Goal: Task Accomplishment & Management: Manage account settings

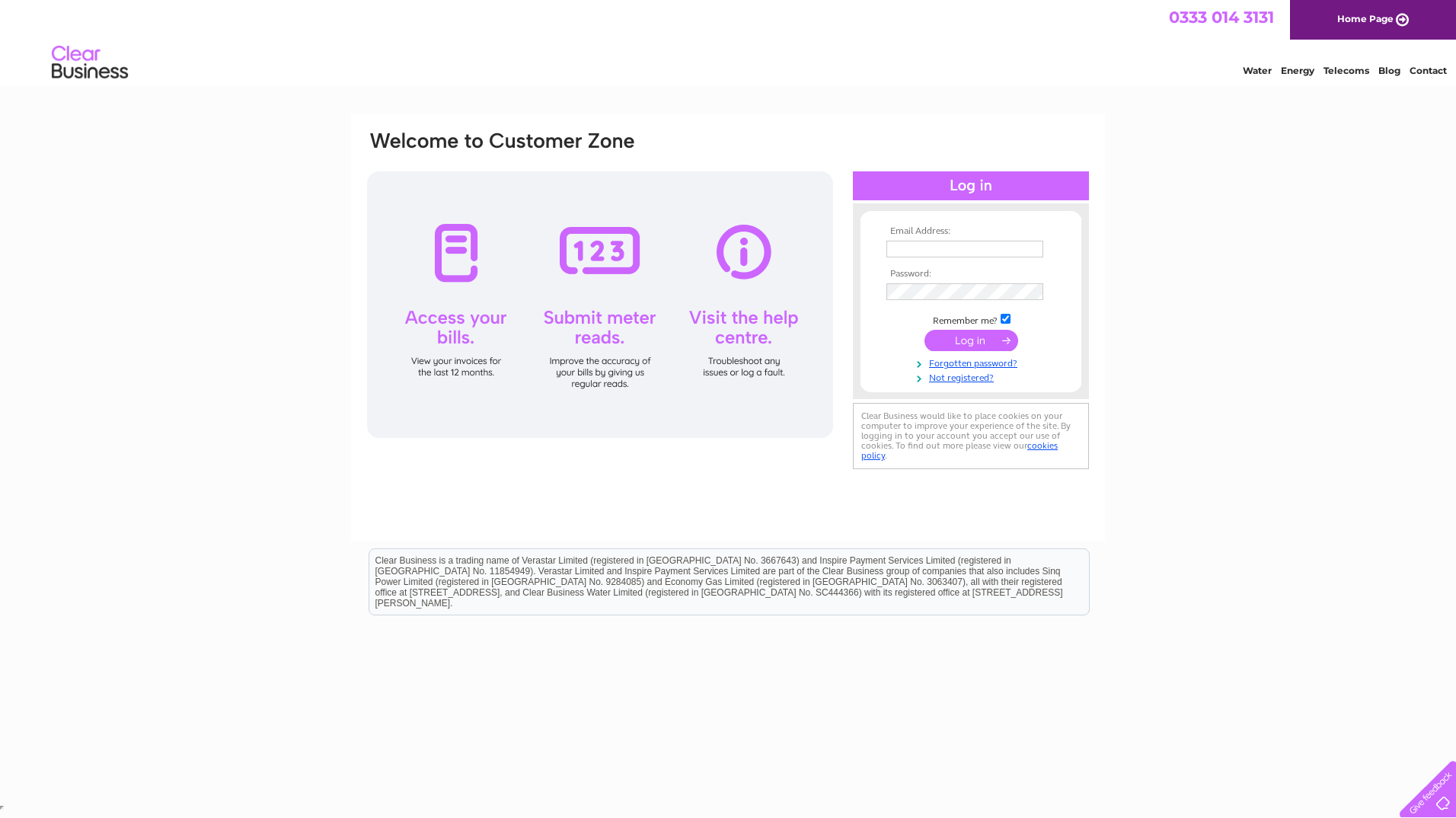
type input "robertbeckandsons@hotmail.co.uk"
click at [943, 338] on input "submit" at bounding box center [972, 341] width 94 height 22
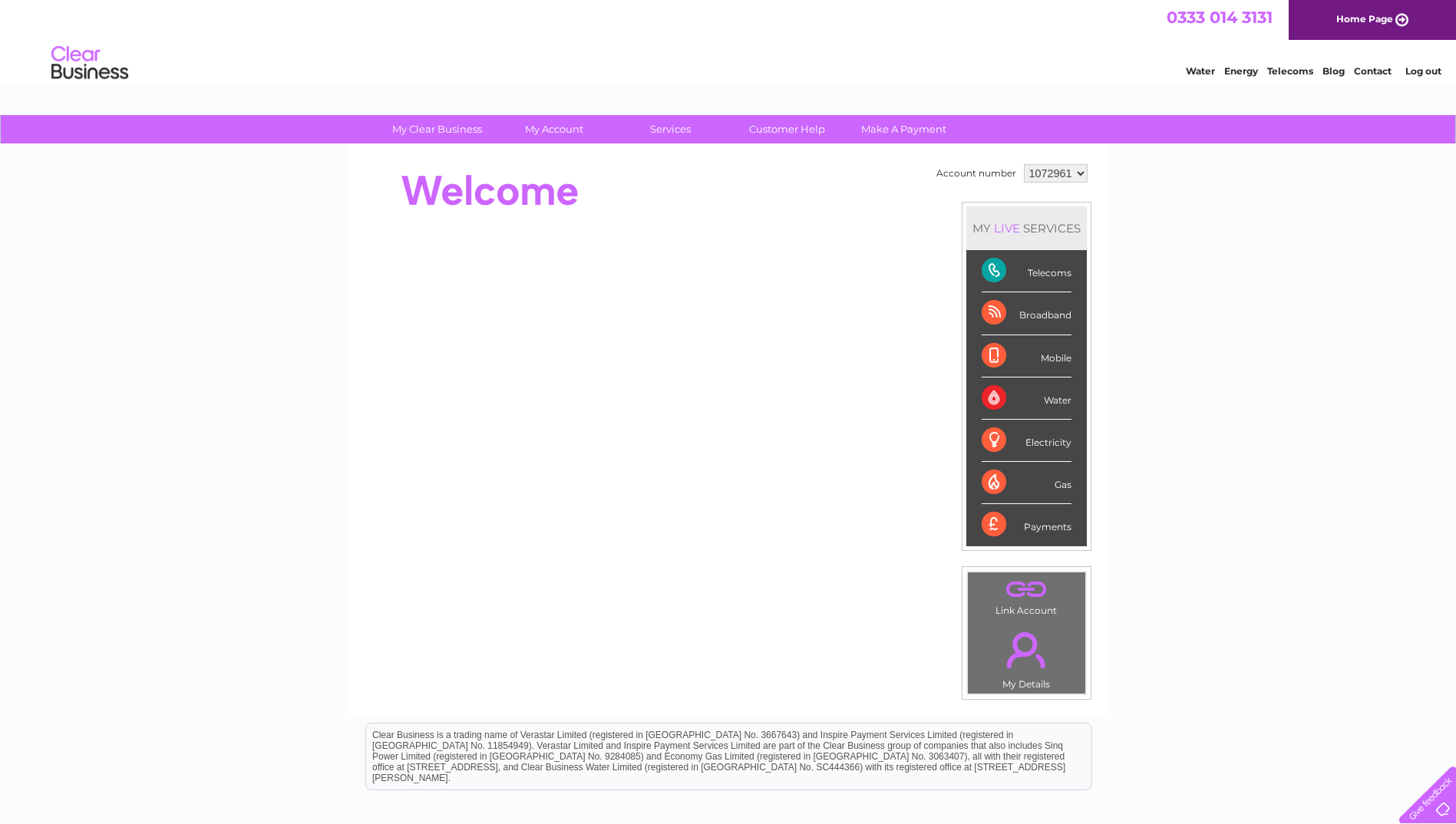
click at [993, 272] on div "Telecoms" at bounding box center [1027, 271] width 90 height 42
click at [997, 266] on div "Telecoms" at bounding box center [1027, 271] width 90 height 42
click at [823, 132] on link "Customer Help" at bounding box center [787, 129] width 126 height 29
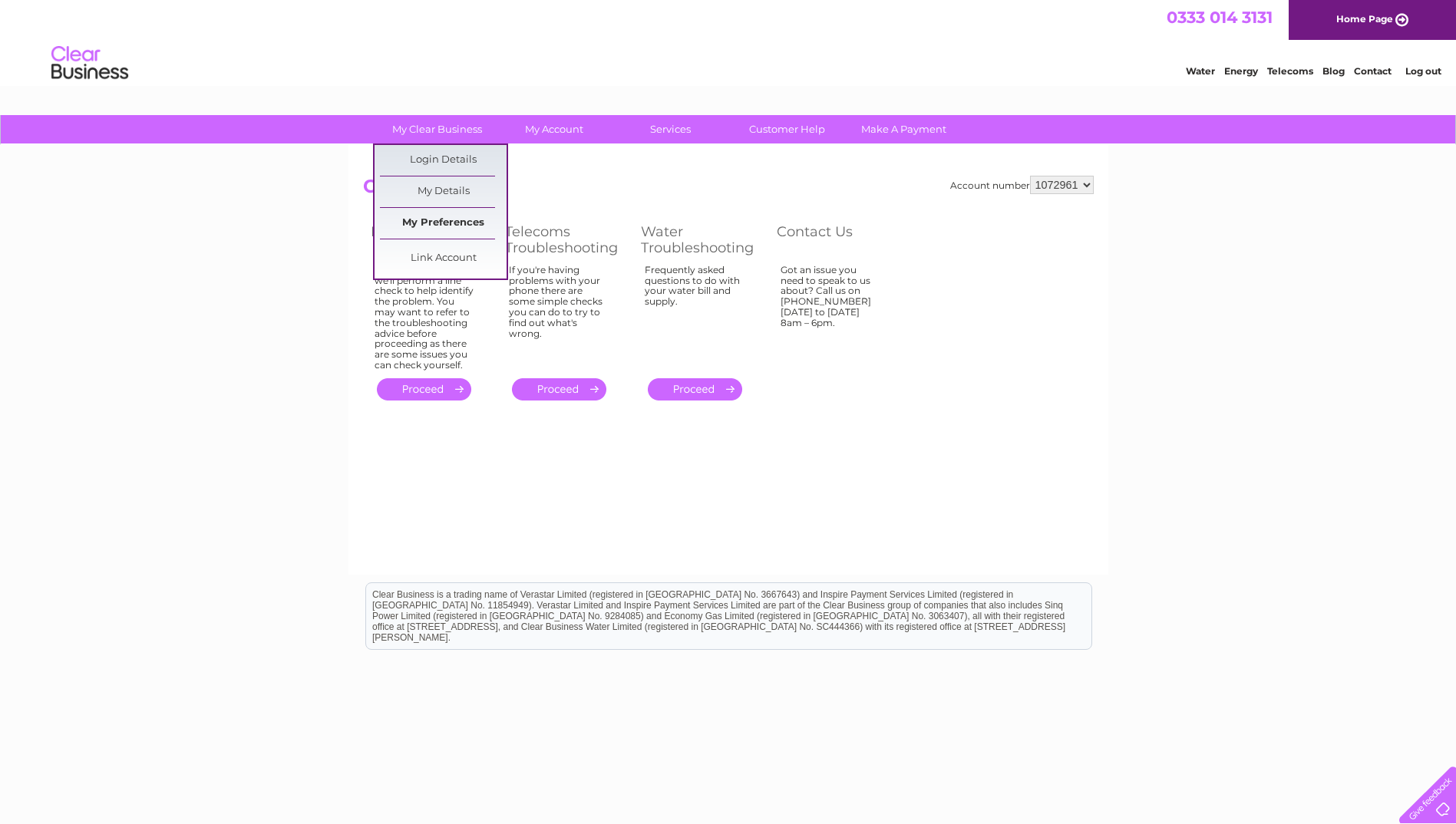
click at [463, 219] on link "My Preferences" at bounding box center [442, 223] width 126 height 31
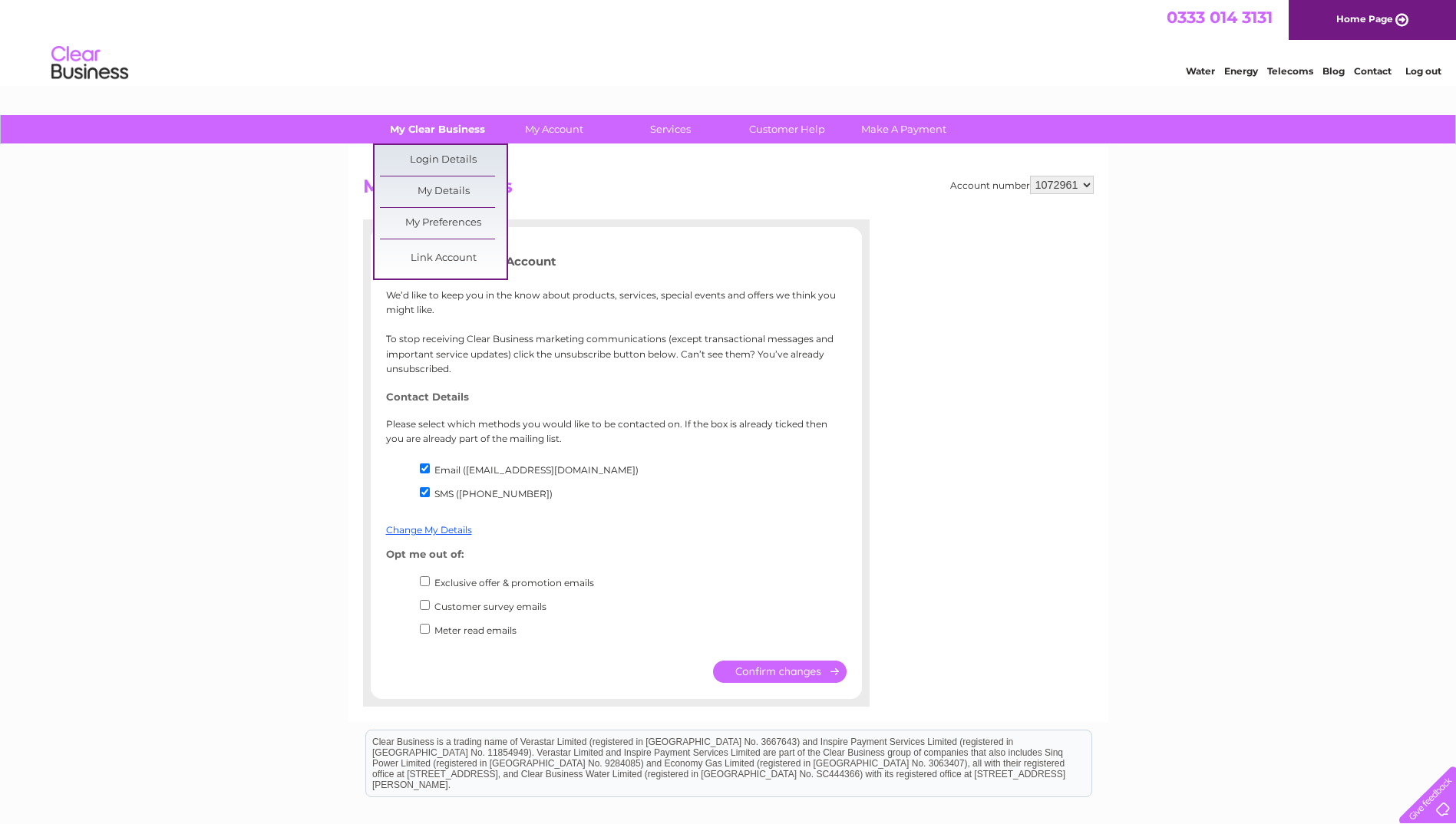
click at [459, 121] on link "My Clear Business" at bounding box center [436, 129] width 126 height 29
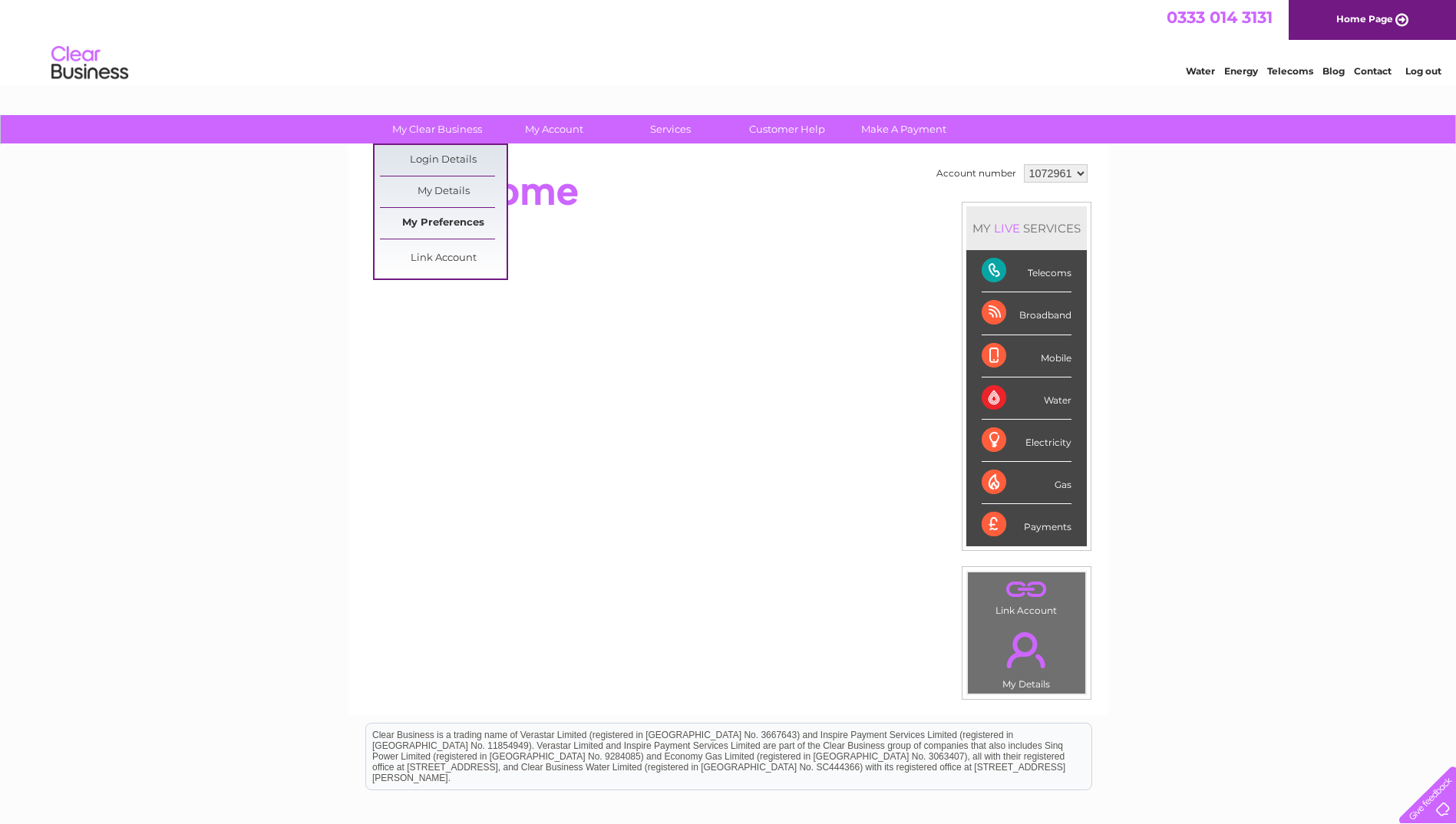
click at [466, 216] on link "My Preferences" at bounding box center [442, 223] width 126 height 31
click at [464, 190] on link "My Details" at bounding box center [442, 192] width 126 height 31
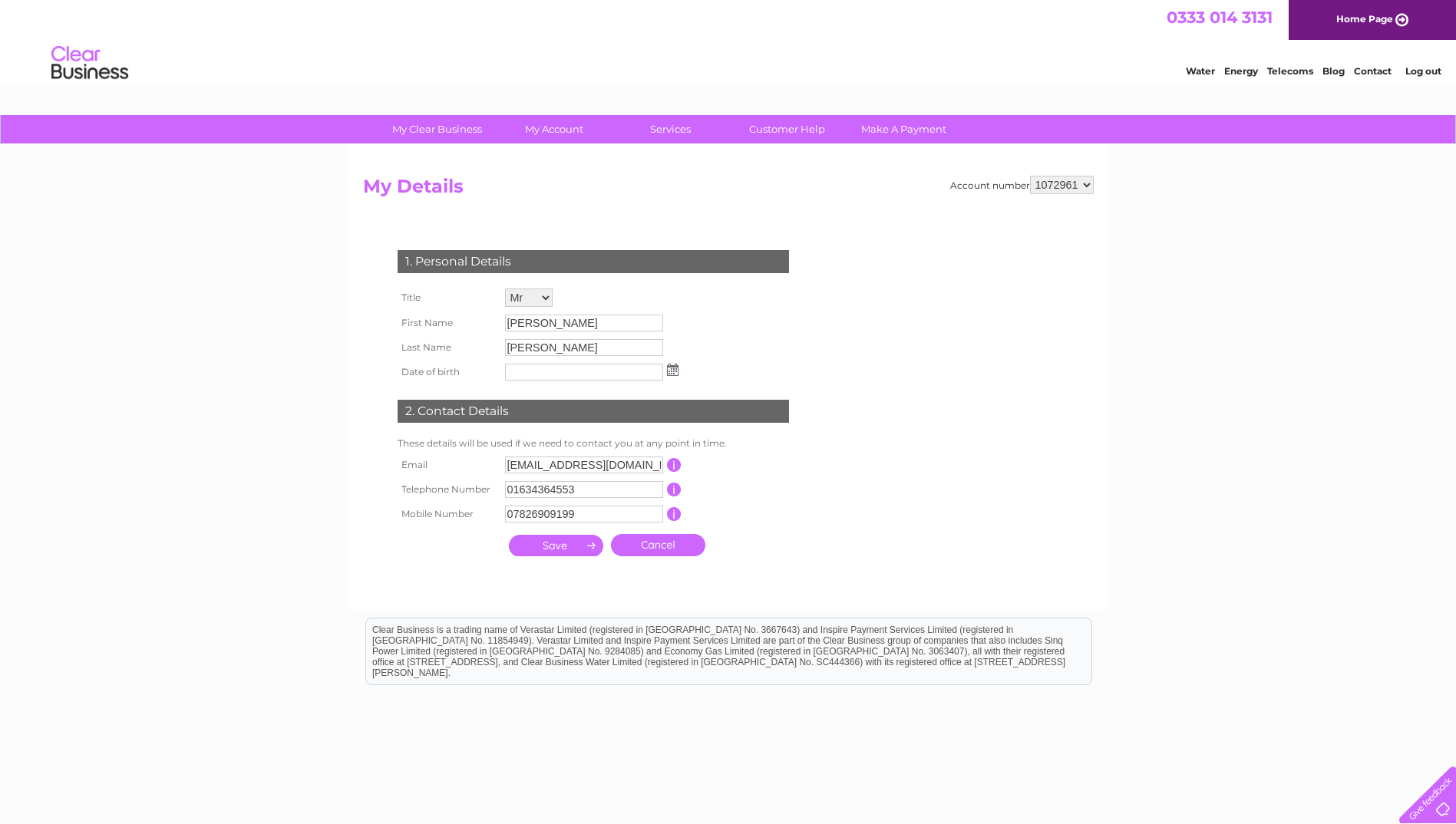
click at [1187, 298] on div "My Clear Business Login Details My Details My Preferences Link Account My Accou…" at bounding box center [728, 494] width 1456 height 757
click at [1397, 16] on link "Home Page" at bounding box center [1372, 20] width 167 height 40
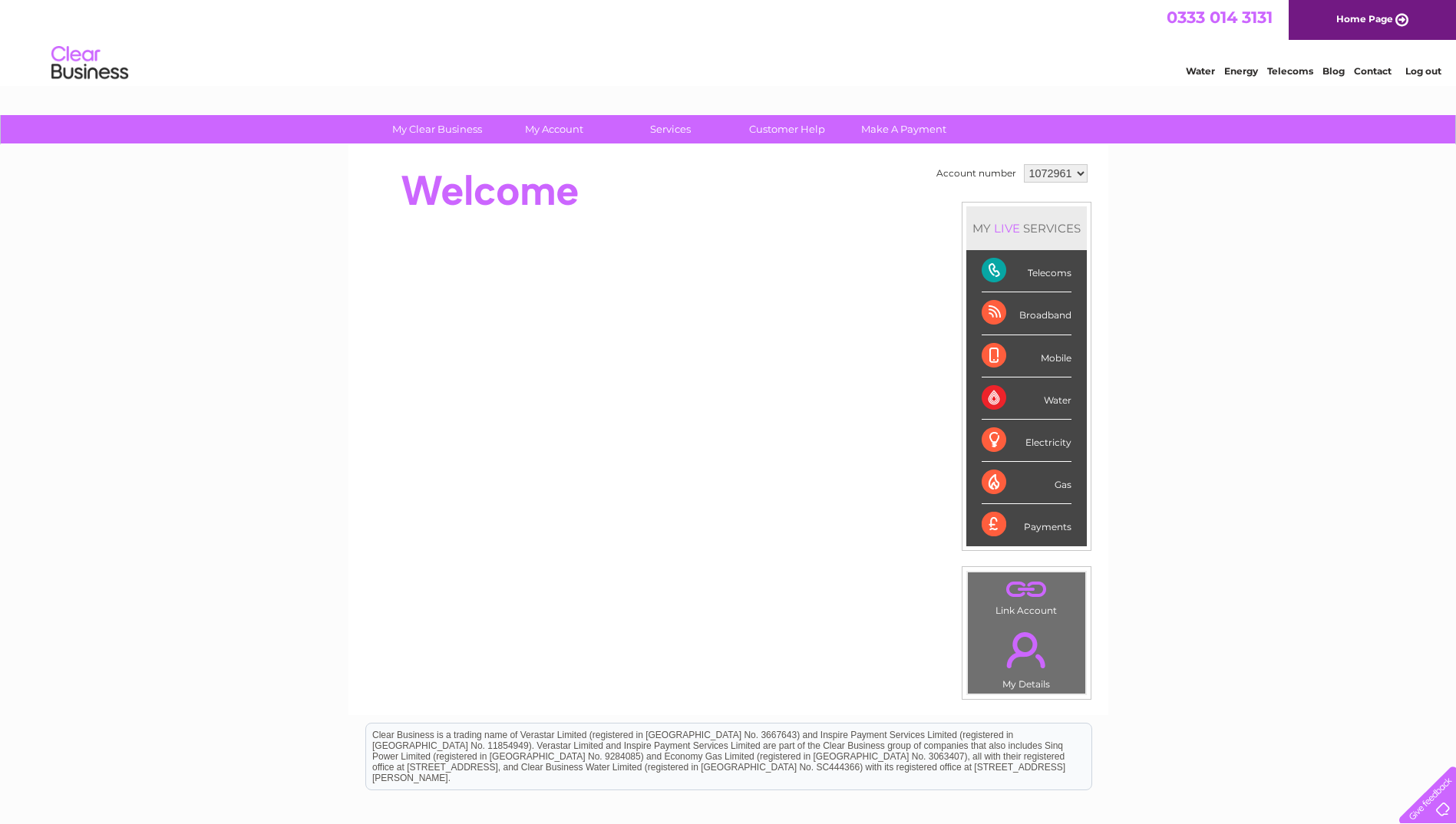
click at [1066, 177] on select "1072961" at bounding box center [1055, 173] width 64 height 19
click at [781, 124] on link "Customer Help" at bounding box center [787, 129] width 126 height 29
